Goal: Information Seeking & Learning: Learn about a topic

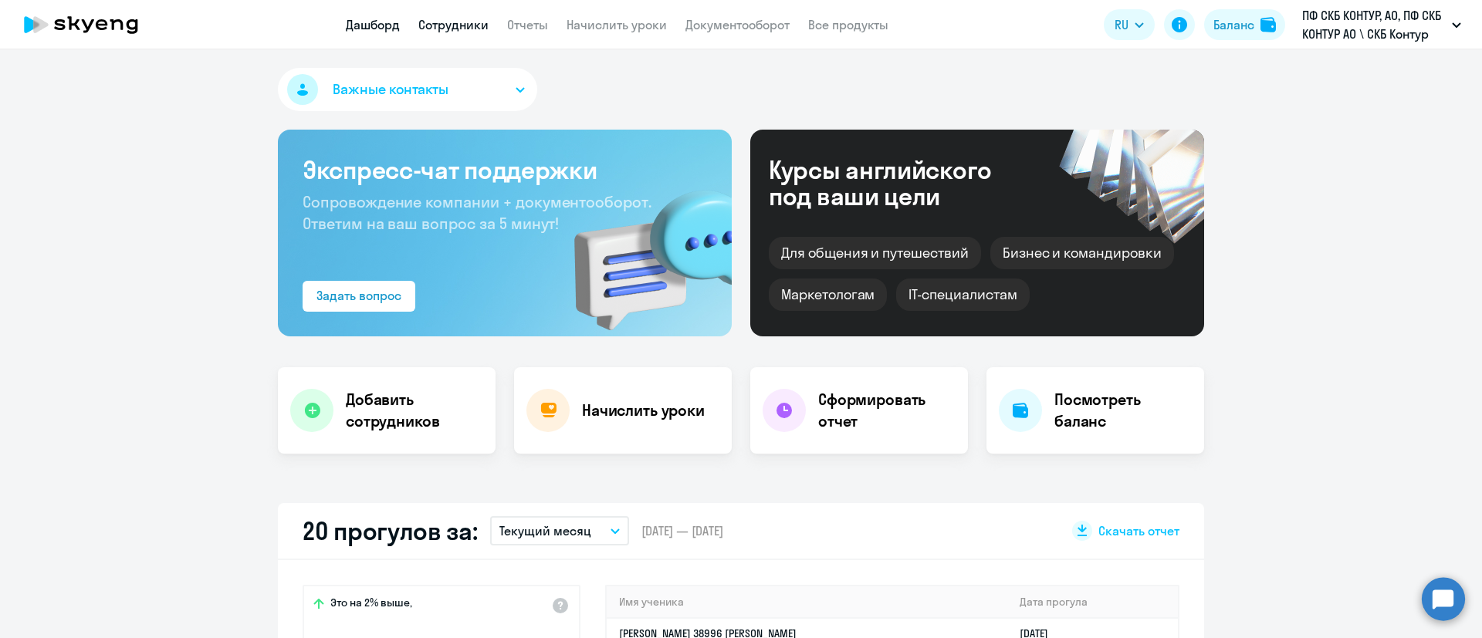
click at [436, 20] on link "Сотрудники" at bounding box center [453, 24] width 70 height 15
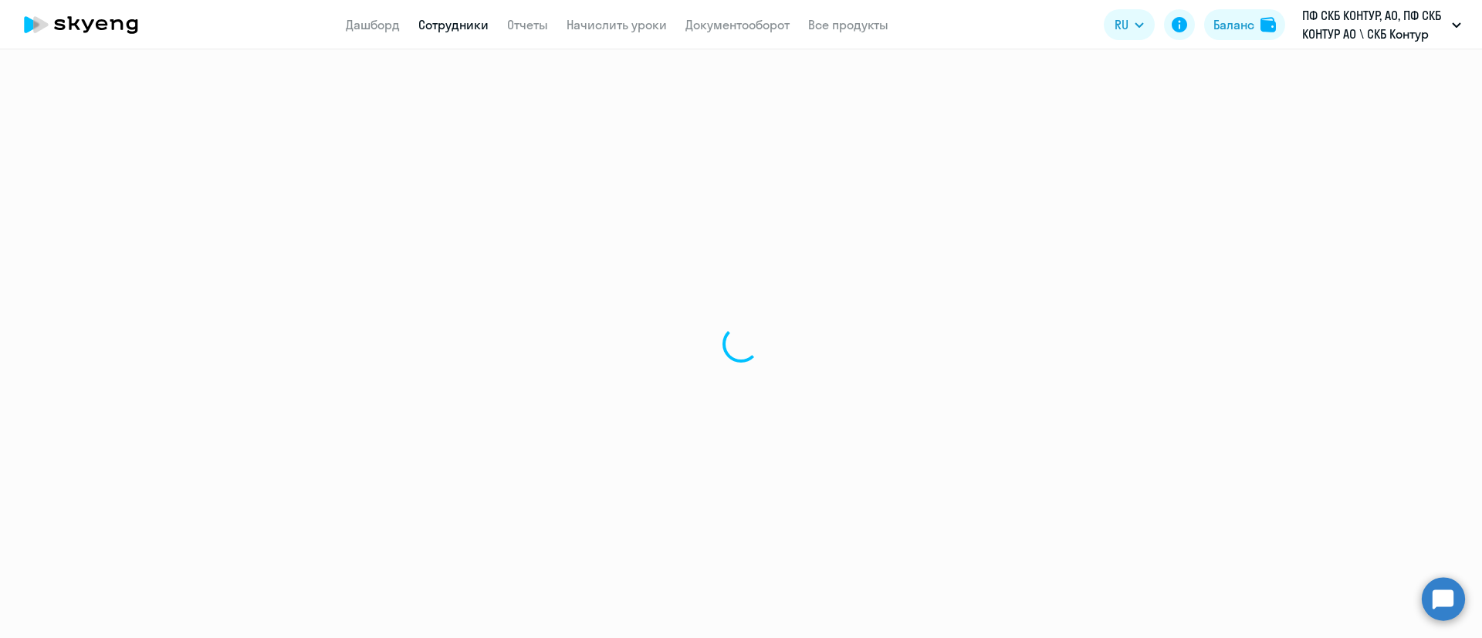
select select "30"
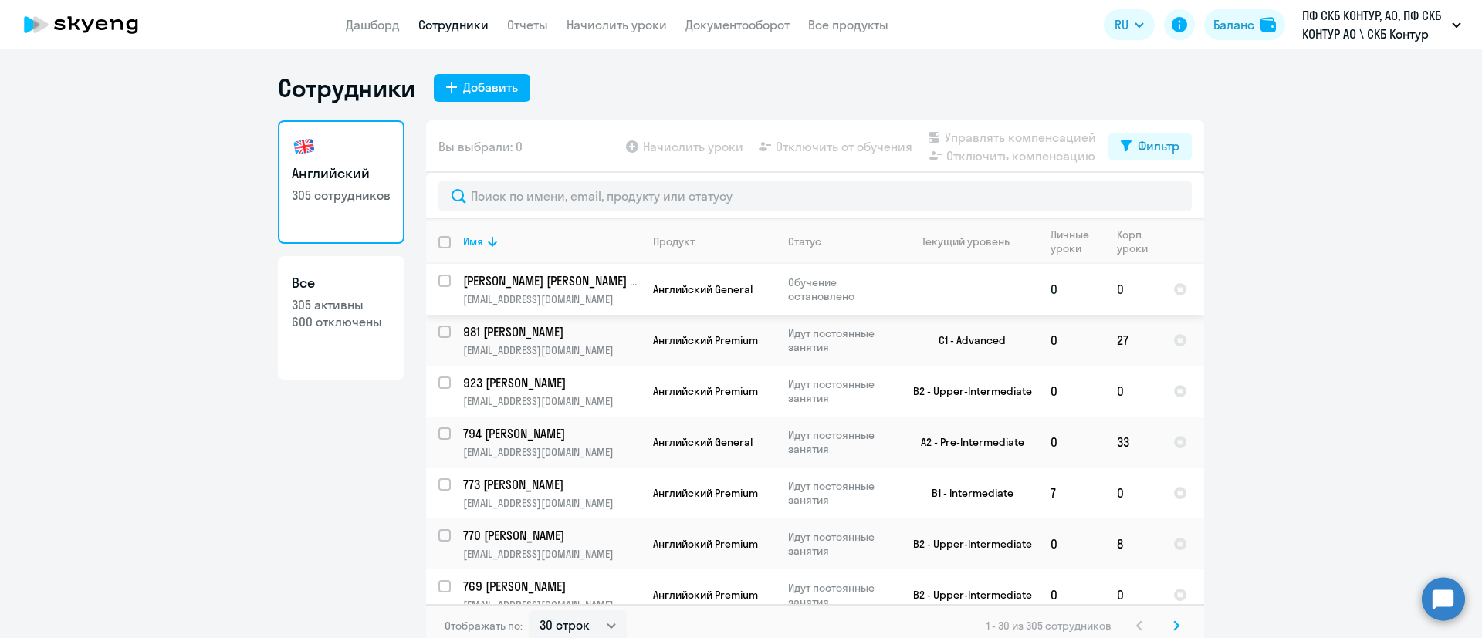
drag, startPoint x: 1038, startPoint y: 285, endPoint x: 1065, endPoint y: 285, distance: 27.0
click at [1065, 285] on td "0" at bounding box center [1071, 289] width 66 height 51
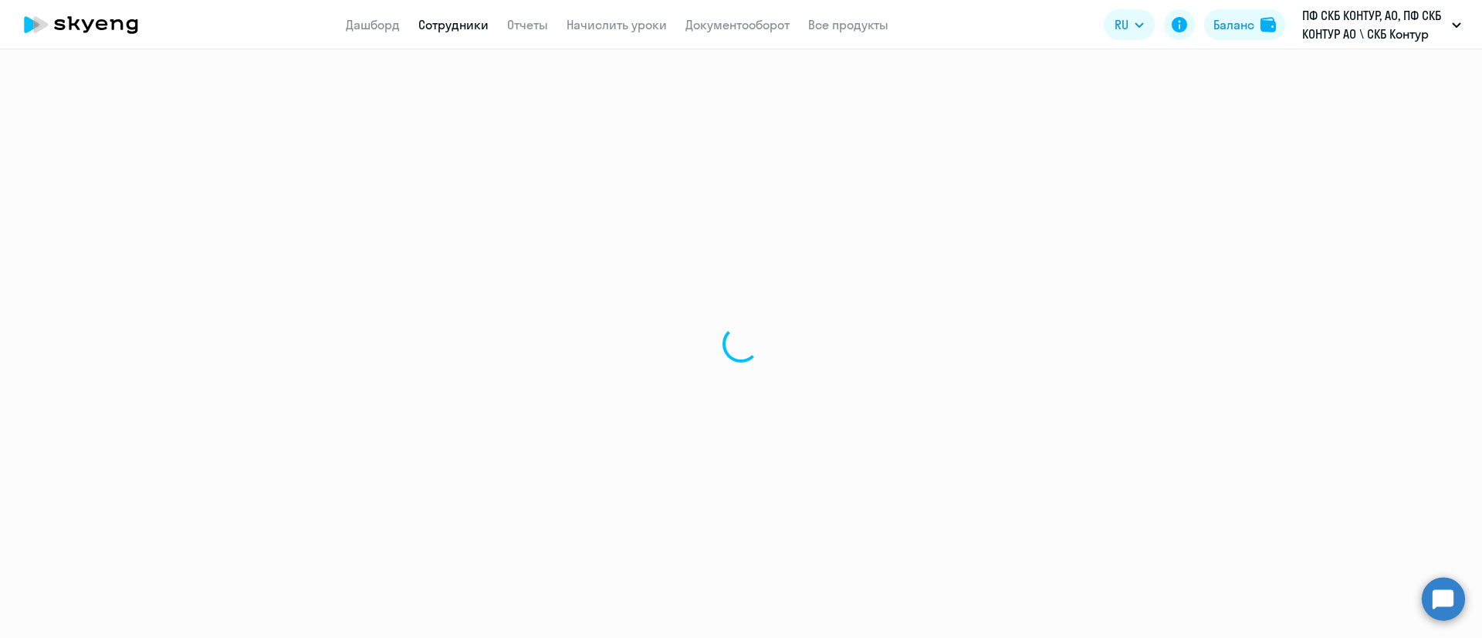
select select "english"
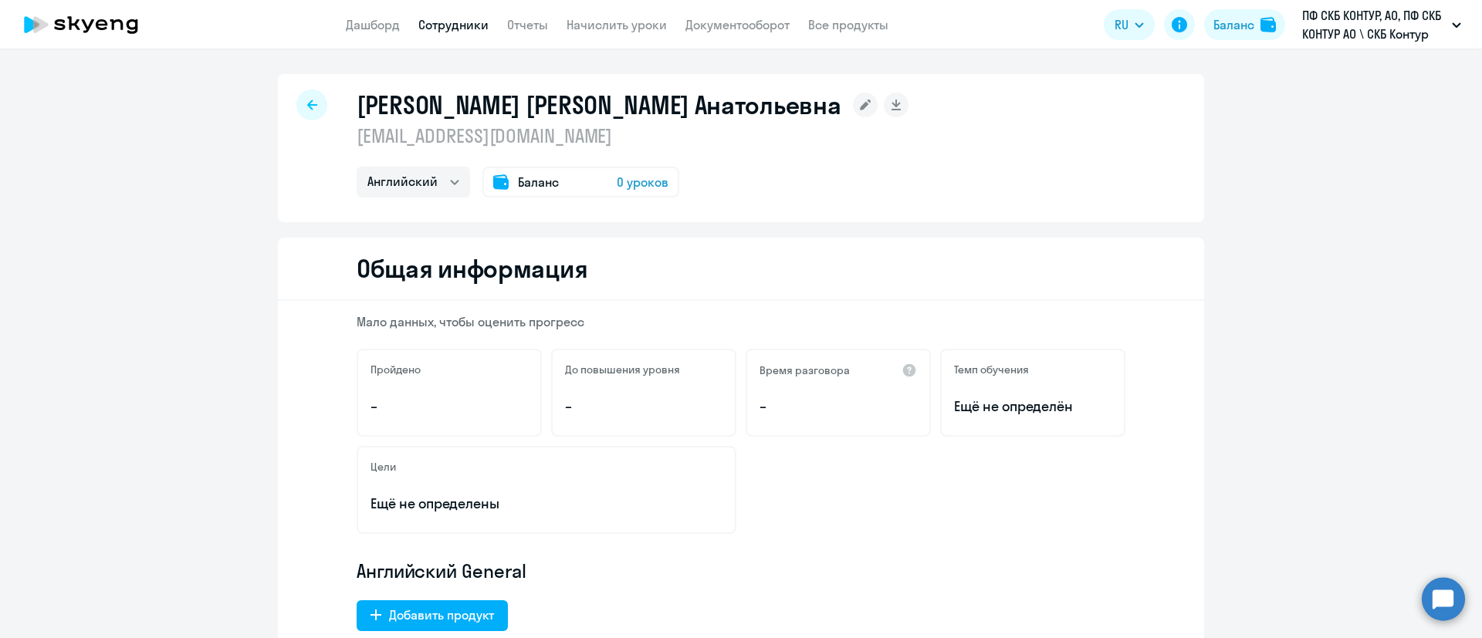
select select "30"
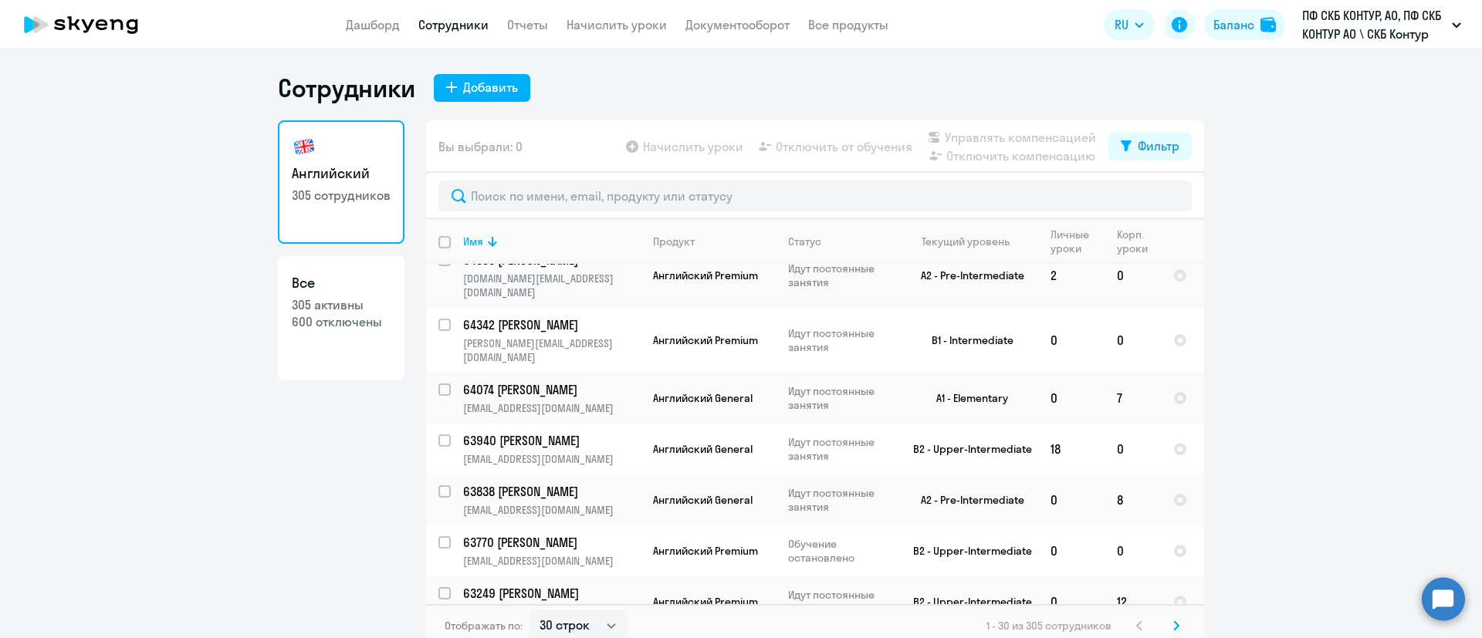
scroll to position [811, 0]
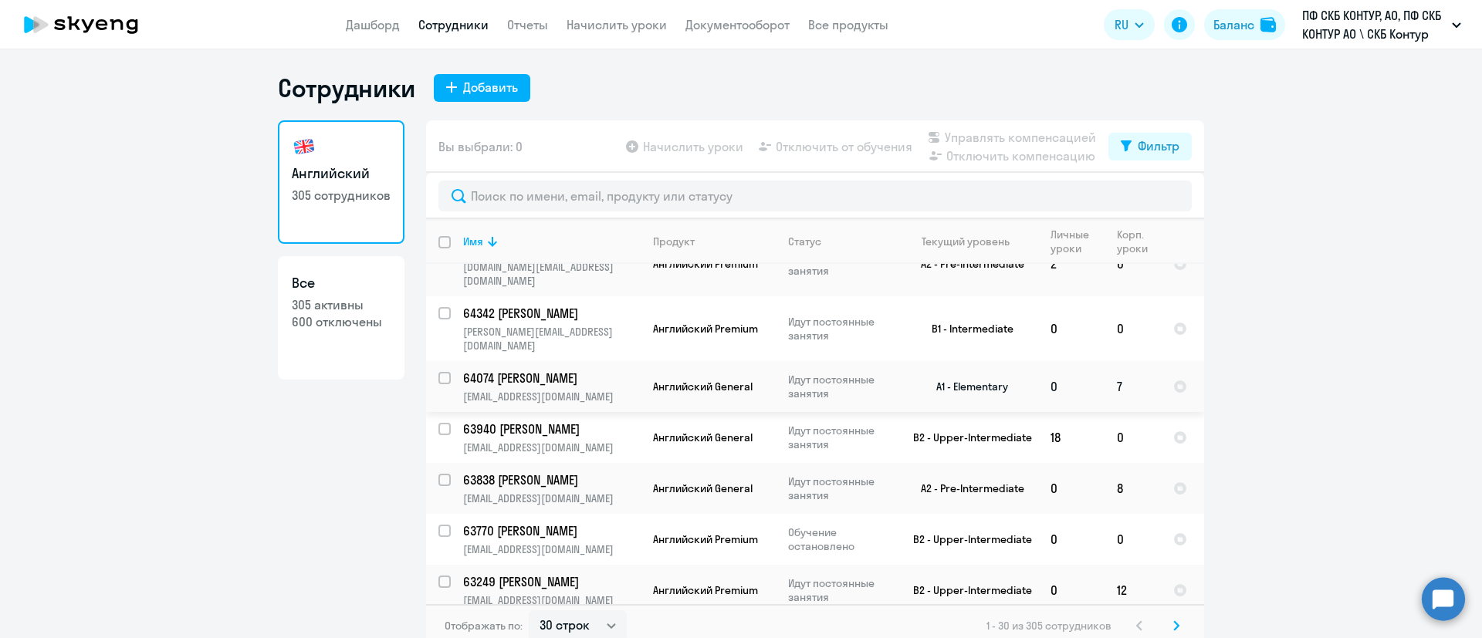
click at [471, 370] on p "64074 Мулланурова Анастасия Николаевна" at bounding box center [550, 378] width 174 height 17
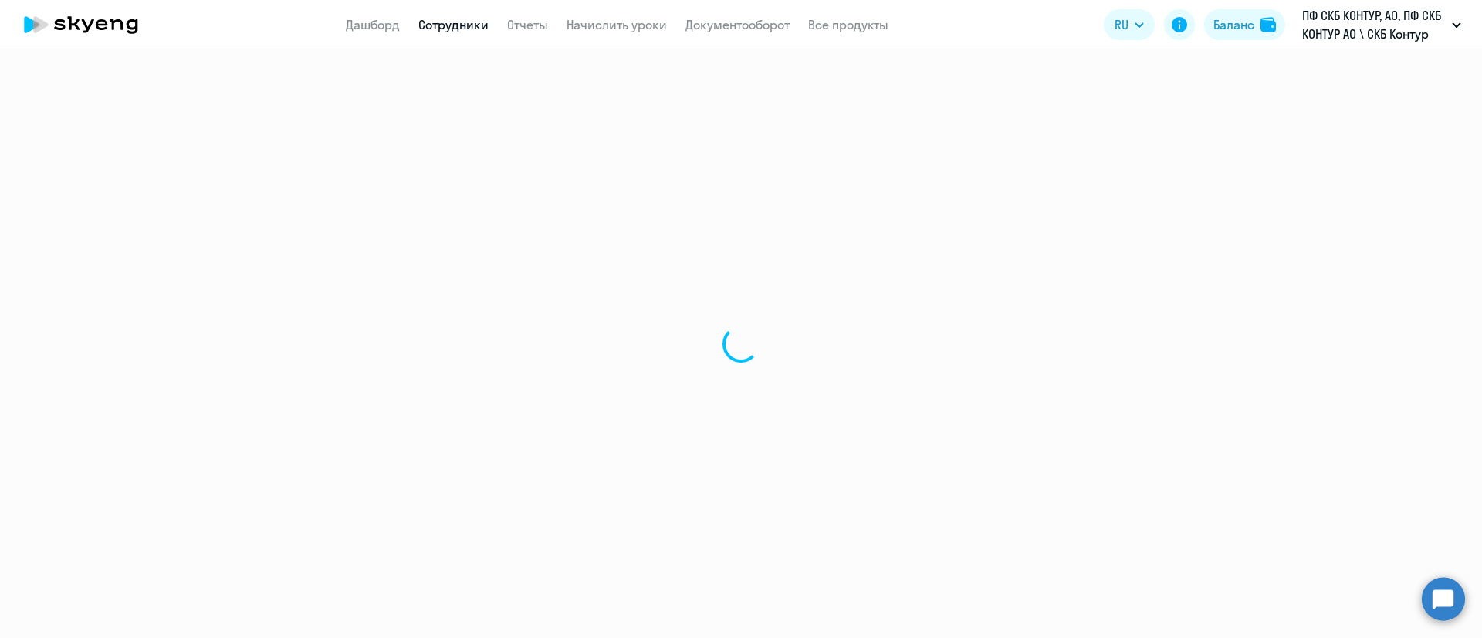
select select "english"
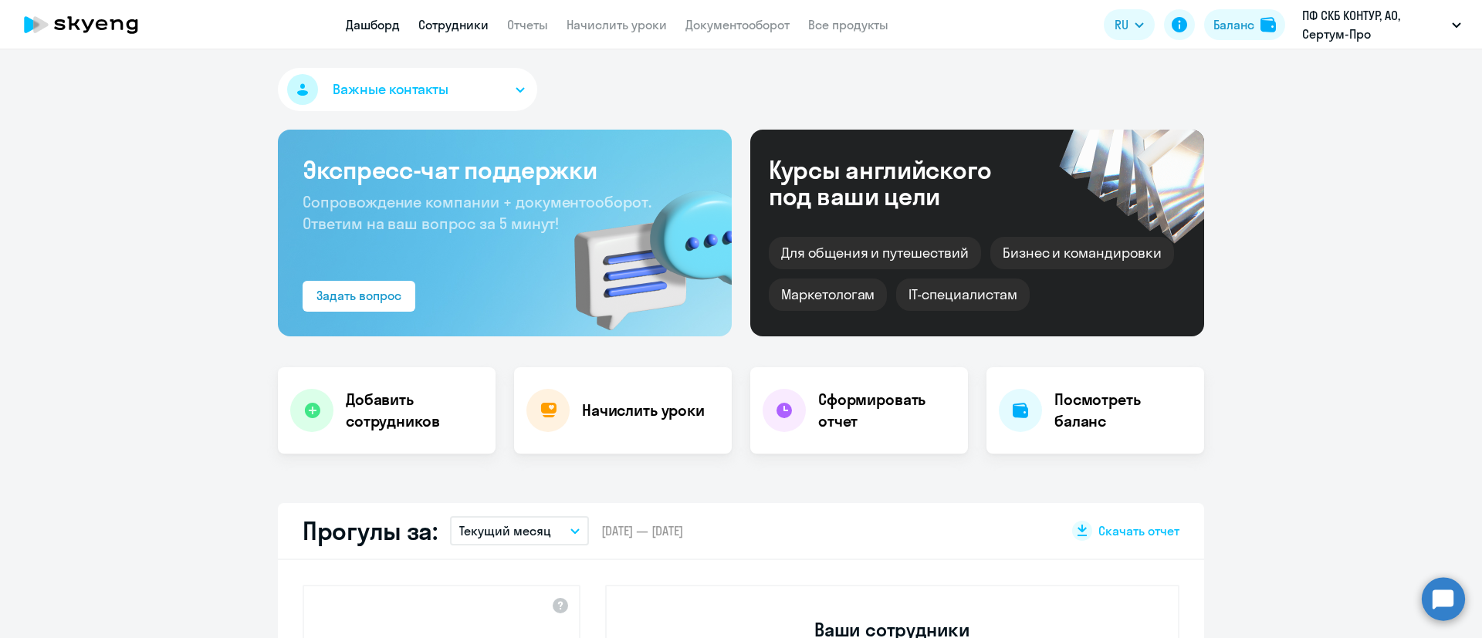
click at [458, 29] on link "Сотрудники" at bounding box center [453, 24] width 70 height 15
select select "30"
click at [452, 28] on link "Сотрудники" at bounding box center [453, 24] width 70 height 15
select select "30"
